Goal: Information Seeking & Learning: Learn about a topic

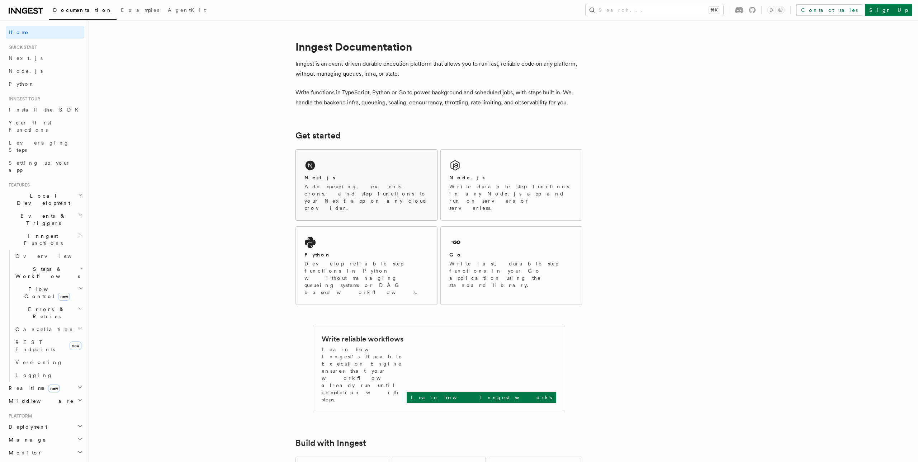
click at [331, 182] on div "Next.js Add queueing, events, crons, and step functions to your Next app on any…" at bounding box center [366, 193] width 124 height 38
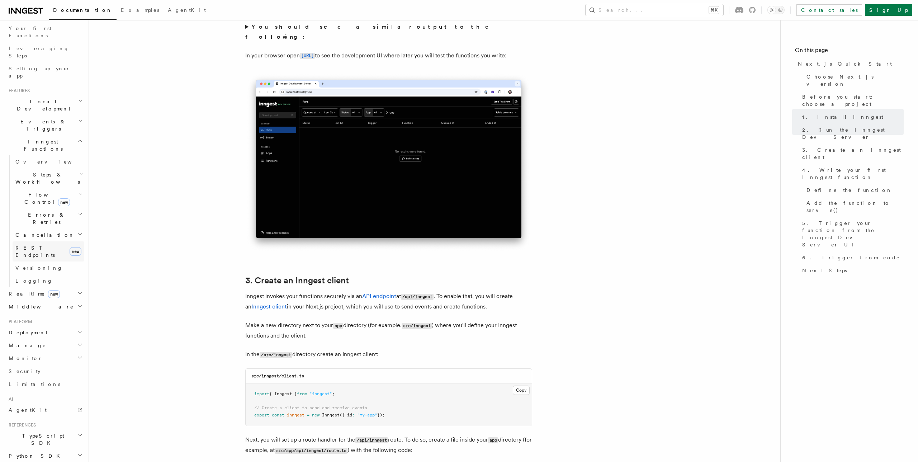
scroll to position [126, 0]
click at [54, 255] on h2 "Realtime new" at bounding box center [45, 261] width 79 height 13
click at [49, 285] on span "React hooks / Next.js" at bounding box center [46, 291] width 63 height 13
